Goal: Task Accomplishment & Management: Complete application form

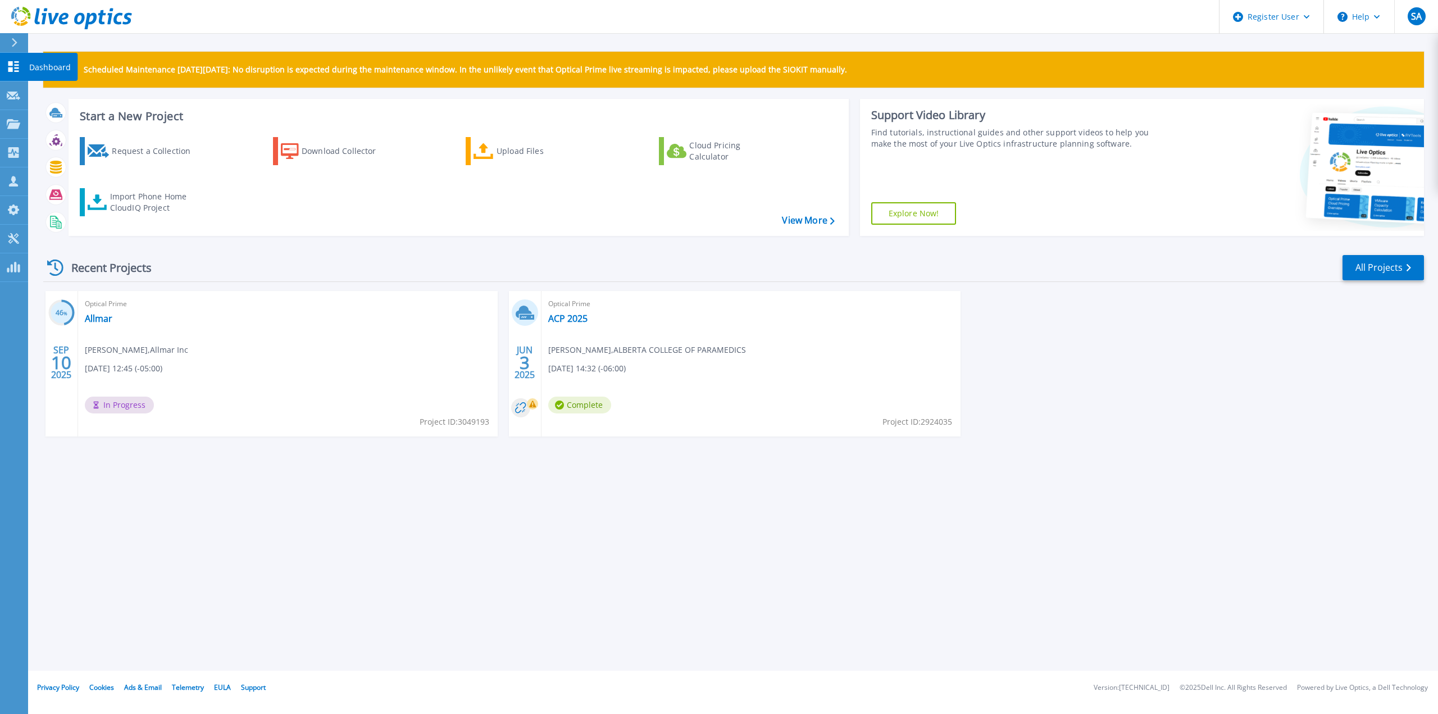
click at [45, 64] on p "Dashboard" at bounding box center [50, 67] width 42 height 29
click at [152, 154] on div "Request a Collection" at bounding box center [157, 151] width 90 height 22
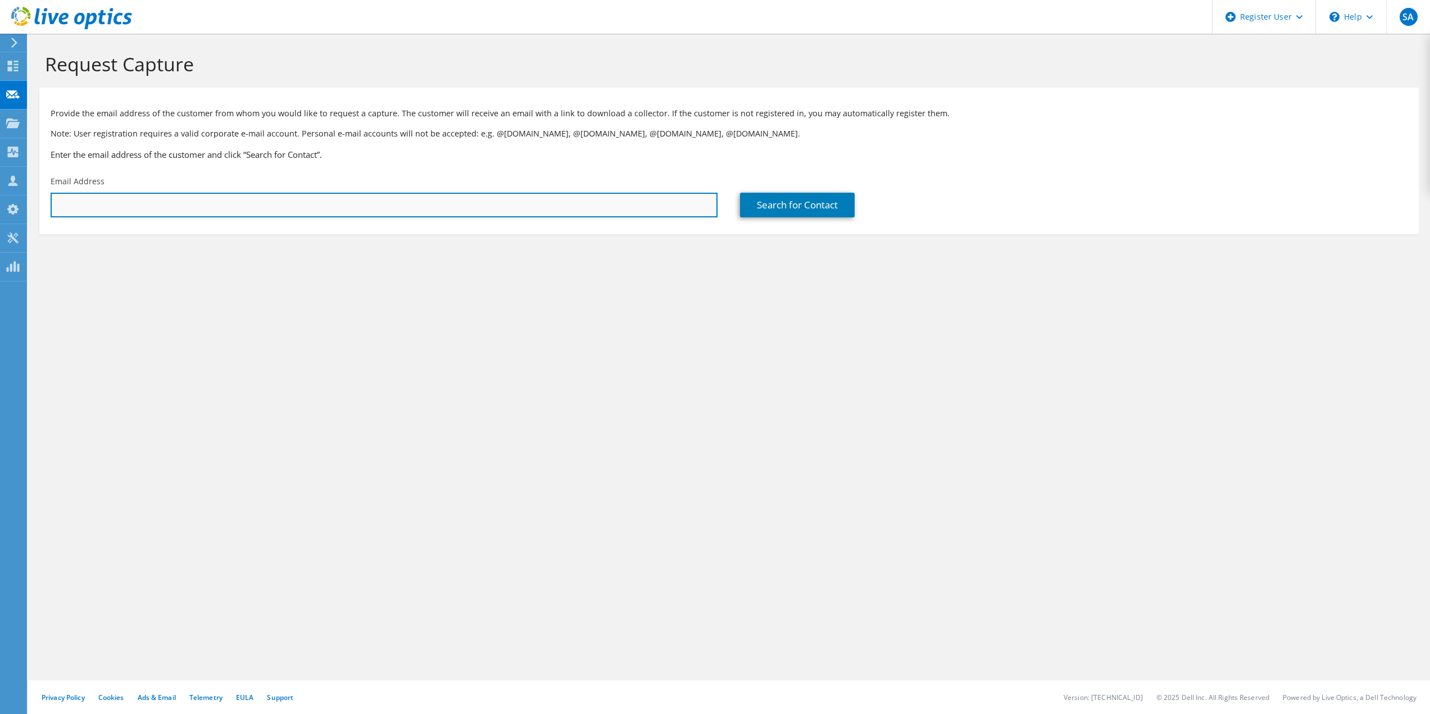
click at [161, 206] on input "text" at bounding box center [384, 205] width 667 height 25
paste input "duanec@millarwestern.com"
type input "duanec@millarwestern.com"
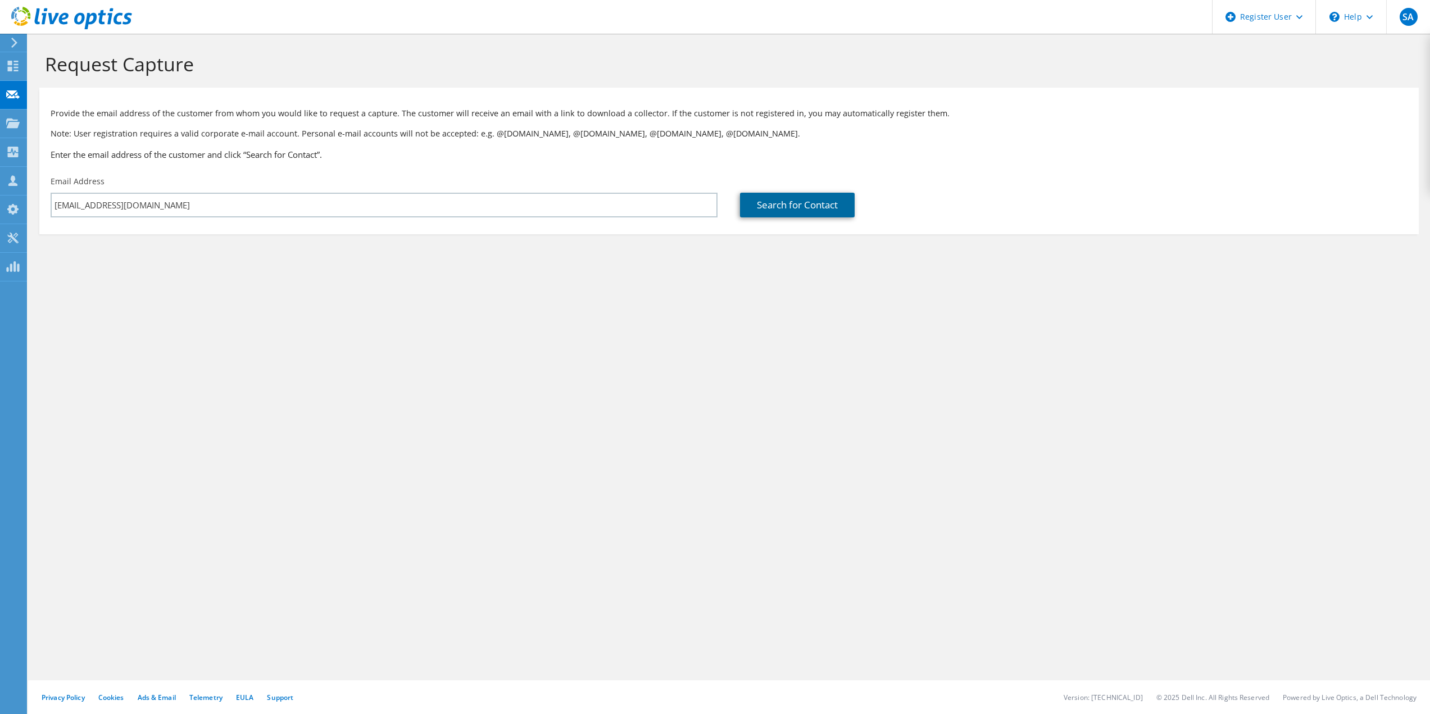
click at [772, 204] on link "Search for Contact" at bounding box center [797, 205] width 115 height 25
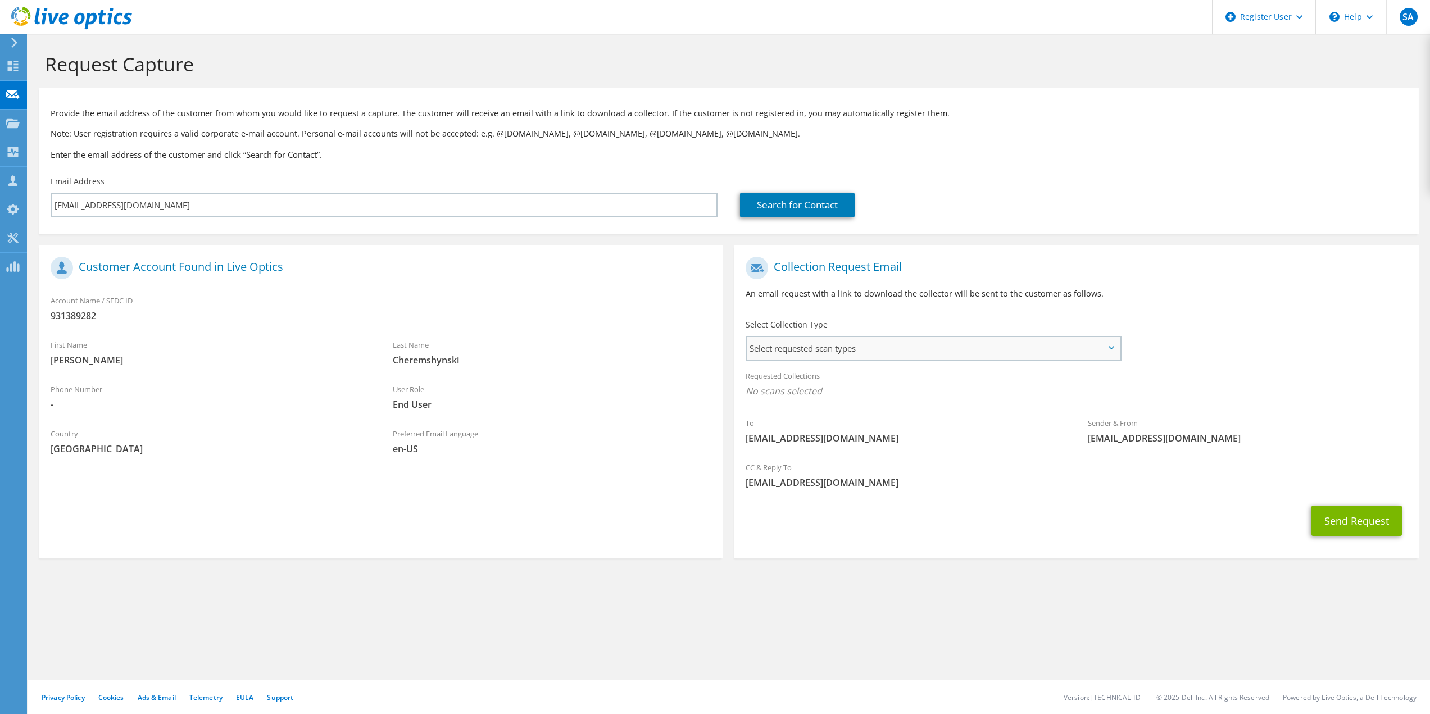
click at [1106, 342] on span "Select requested scan types" at bounding box center [933, 348] width 372 height 22
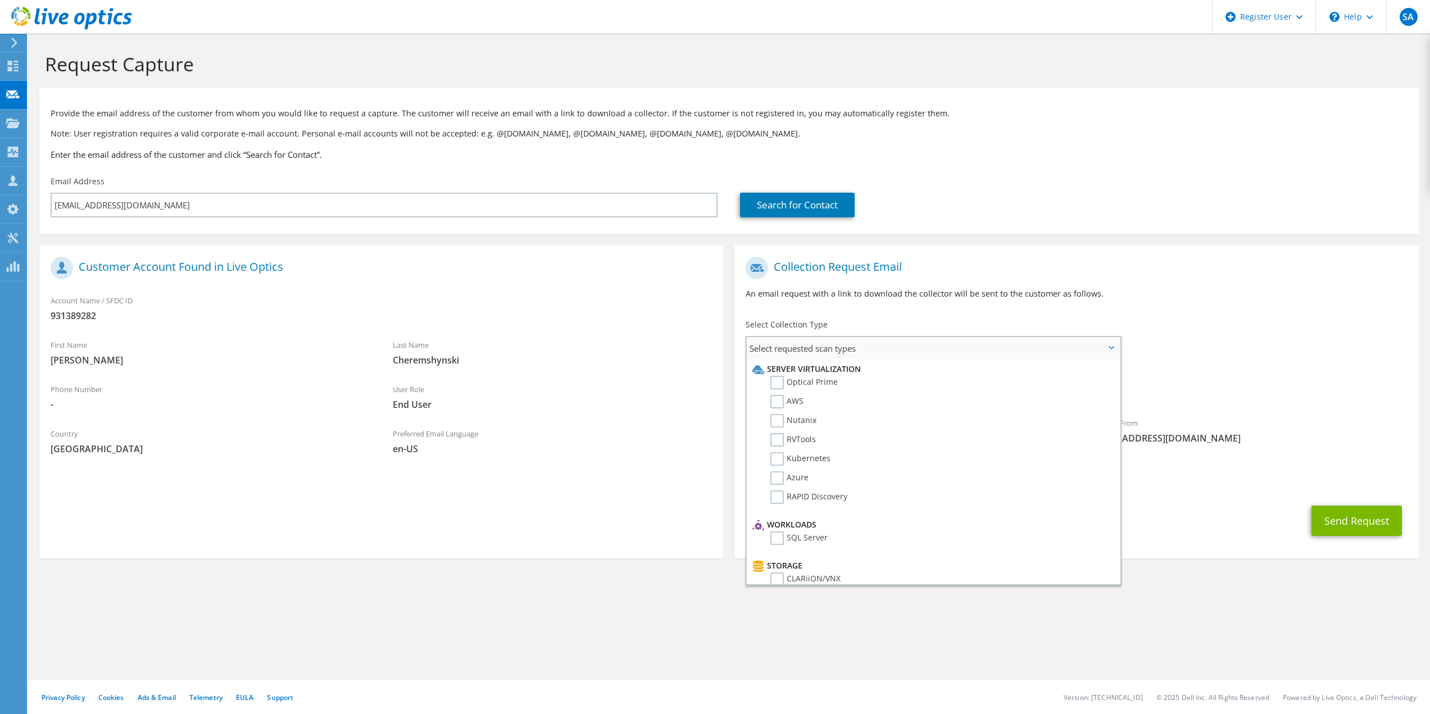
click at [861, 383] on li "Optical Prime" at bounding box center [931, 385] width 364 height 19
click at [779, 381] on label "Optical Prime" at bounding box center [803, 382] width 67 height 13
click at [0, 0] on input "Optical Prime" at bounding box center [0, 0] width 0 height 0
click at [1382, 519] on button "Send Request" at bounding box center [1356, 524] width 90 height 30
